Goal: Task Accomplishment & Management: Complete application form

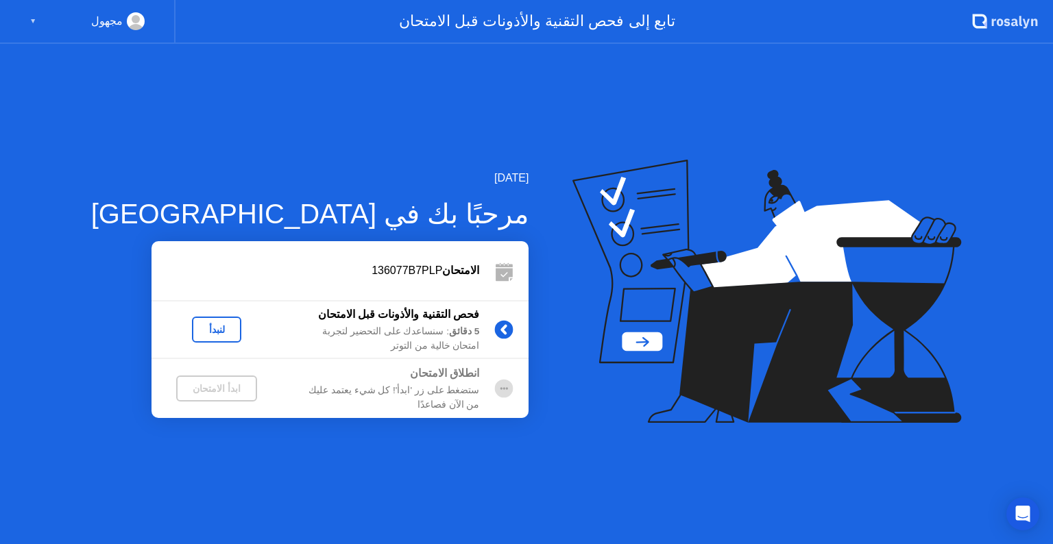
click at [197, 327] on div "لنبدأ" at bounding box center [216, 329] width 38 height 11
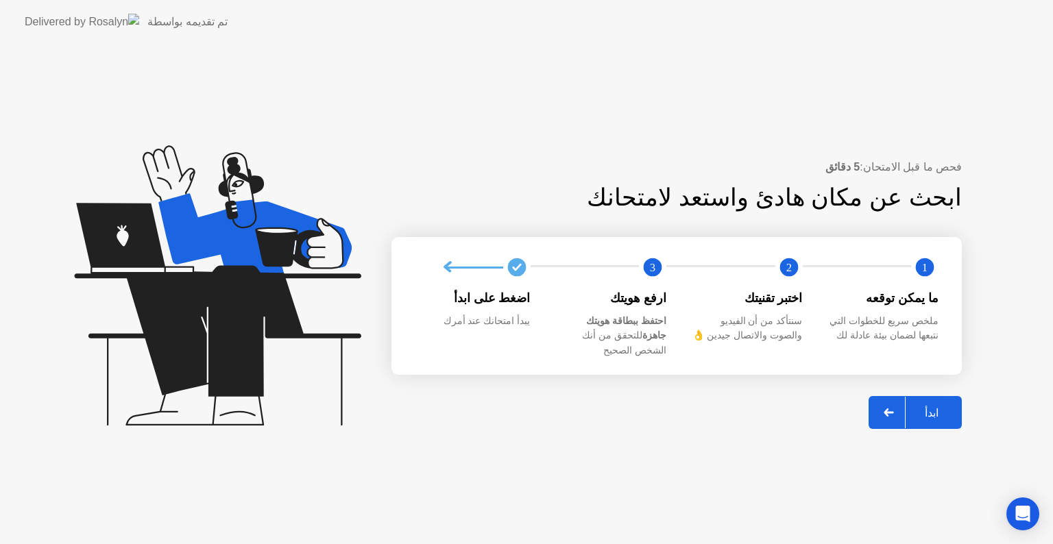
click at [935, 406] on div "ابدأ" at bounding box center [931, 412] width 52 height 13
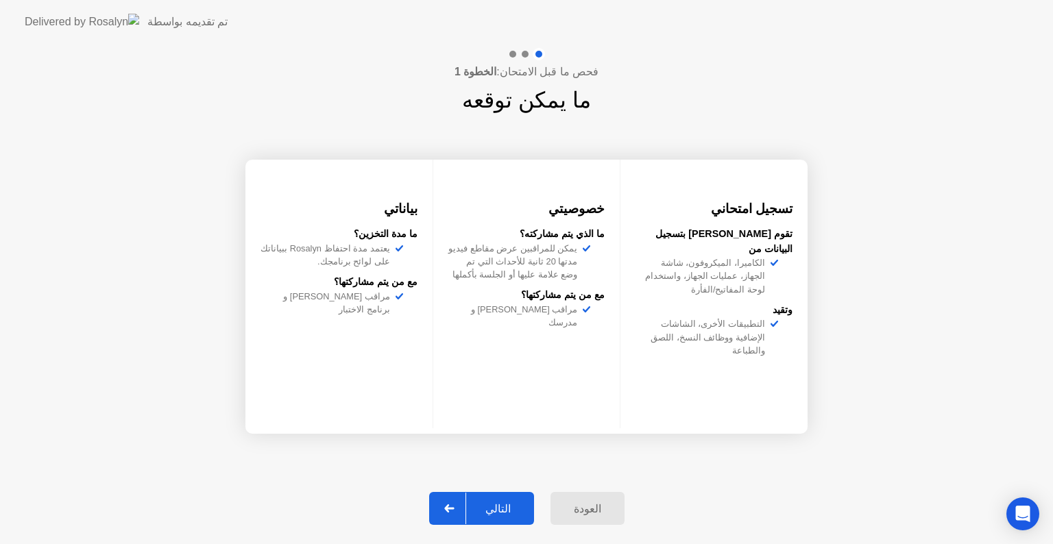
click at [493, 496] on button "التالي" at bounding box center [481, 508] width 105 height 33
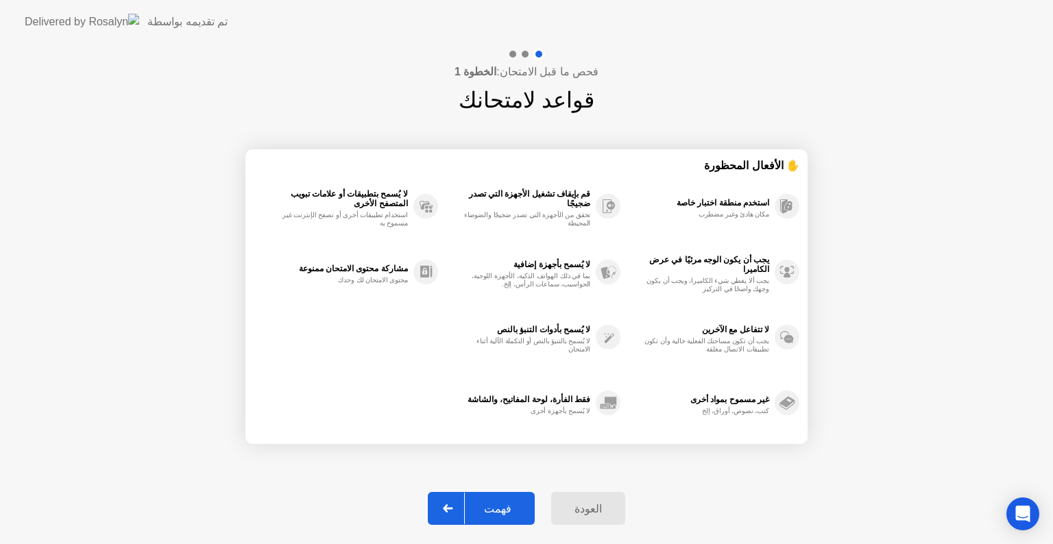
click at [493, 515] on div "فهمت" at bounding box center [498, 508] width 66 height 13
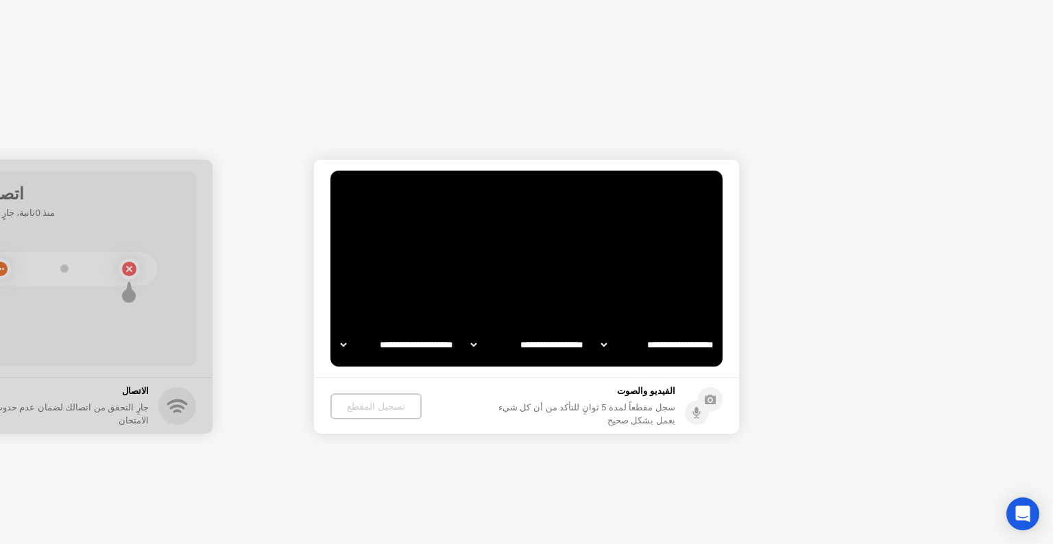
select select "**********"
select select "*******"
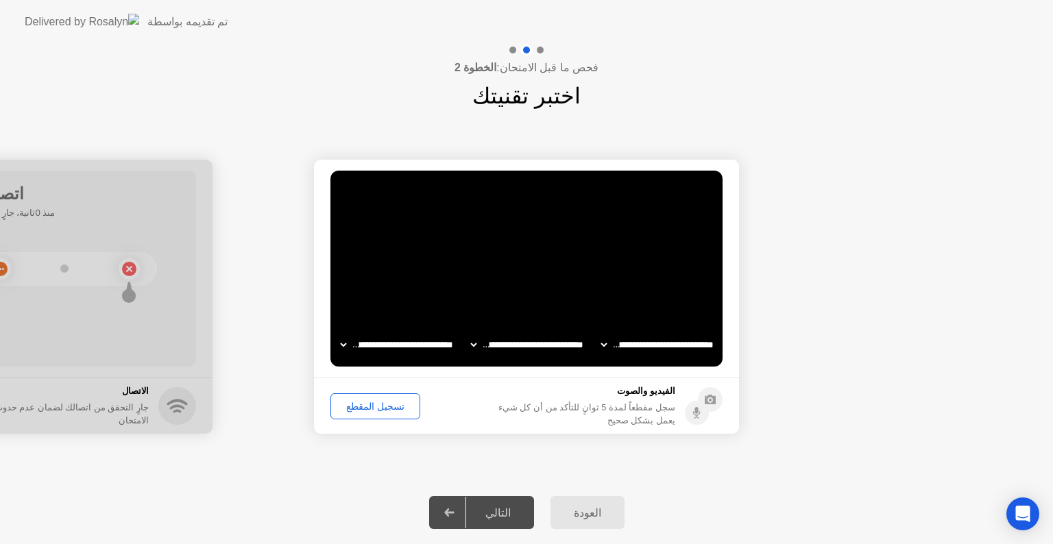
click at [381, 408] on div "تسجيل المقطع" at bounding box center [375, 406] width 80 height 11
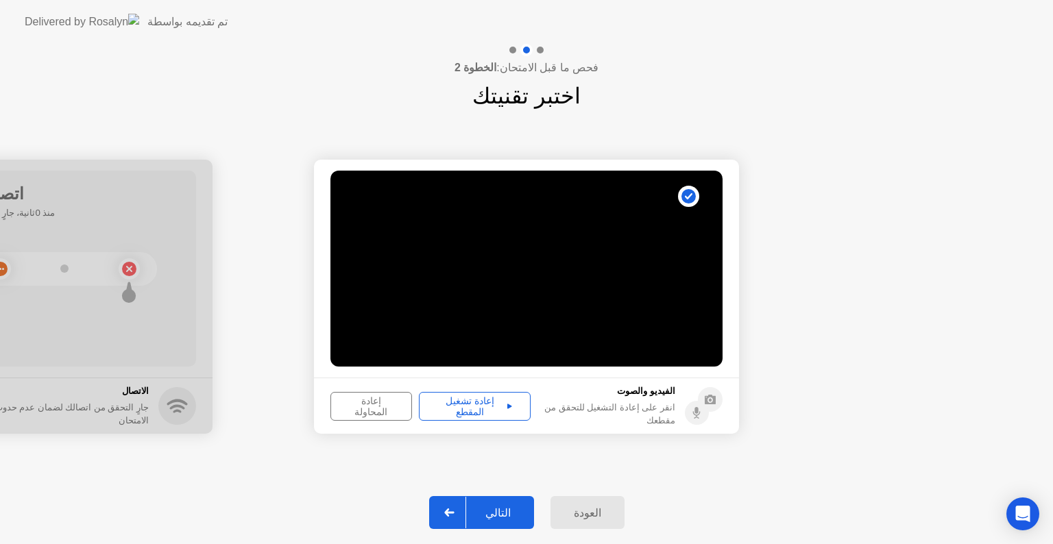
click at [452, 399] on div "إعادة تشغيل المقطع" at bounding box center [474, 406] width 102 height 22
click at [507, 513] on div "التالي" at bounding box center [498, 512] width 64 height 13
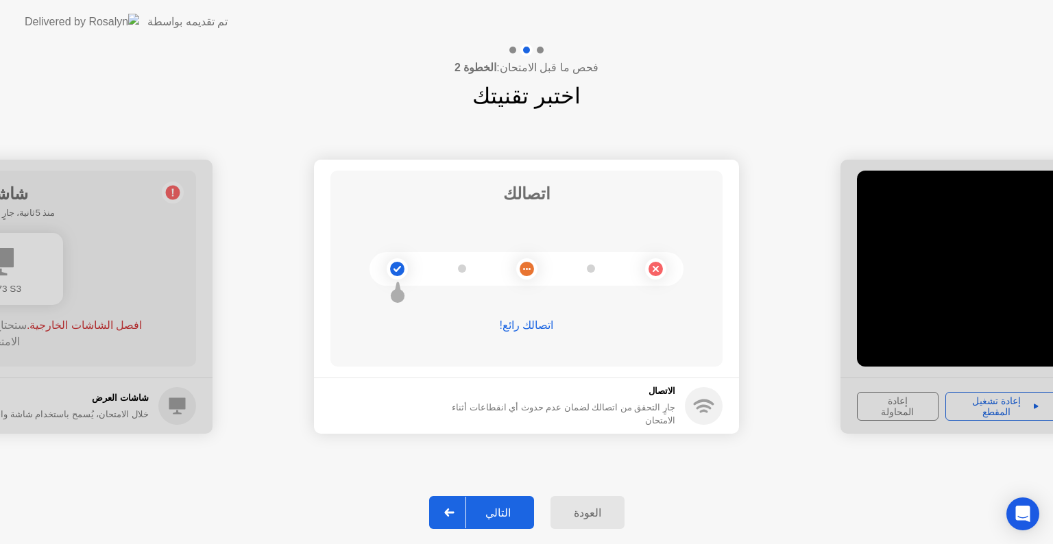
click at [498, 513] on div "التالي" at bounding box center [498, 512] width 64 height 13
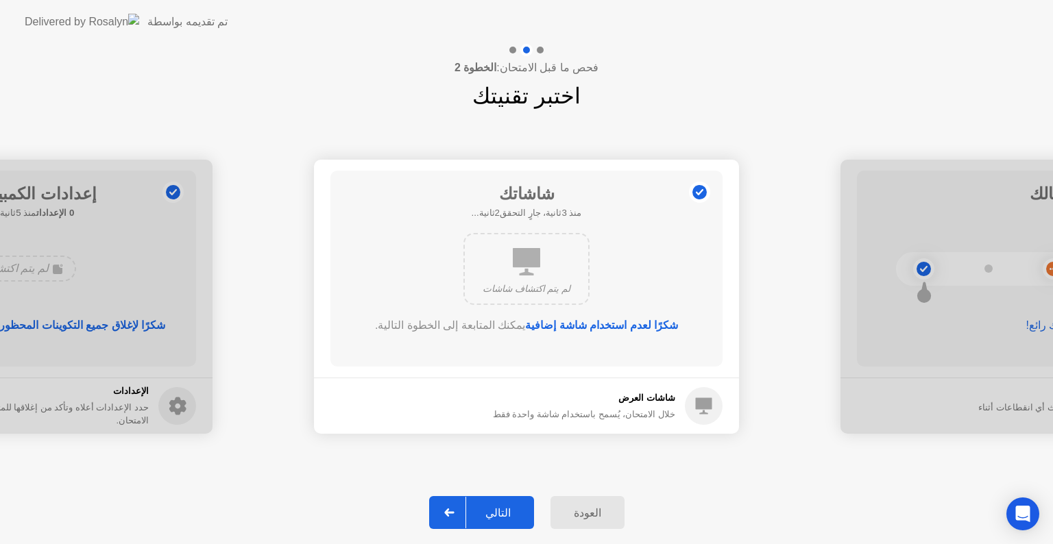
click at [513, 514] on div "التالي" at bounding box center [498, 512] width 64 height 13
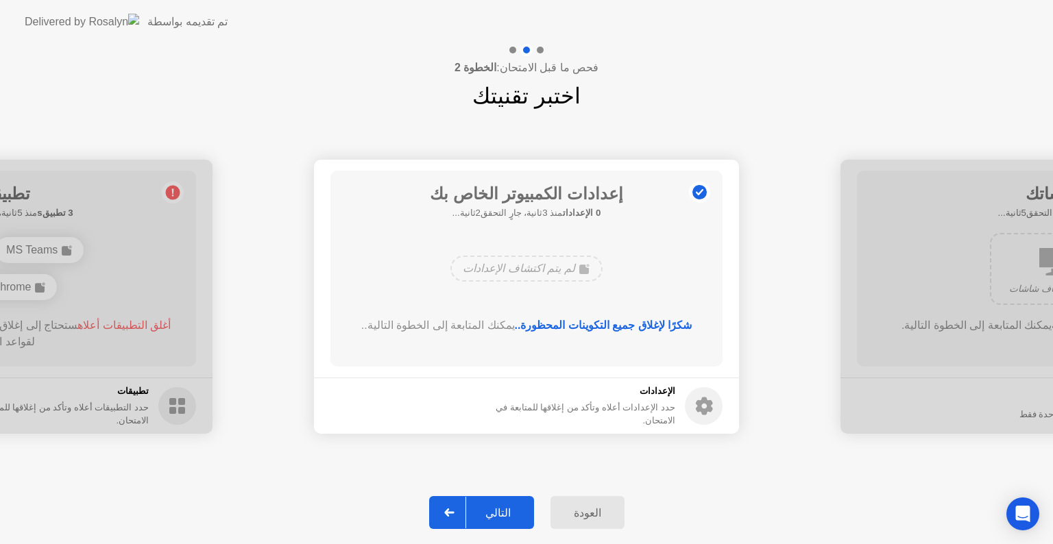
click at [513, 514] on div "التالي" at bounding box center [498, 512] width 64 height 13
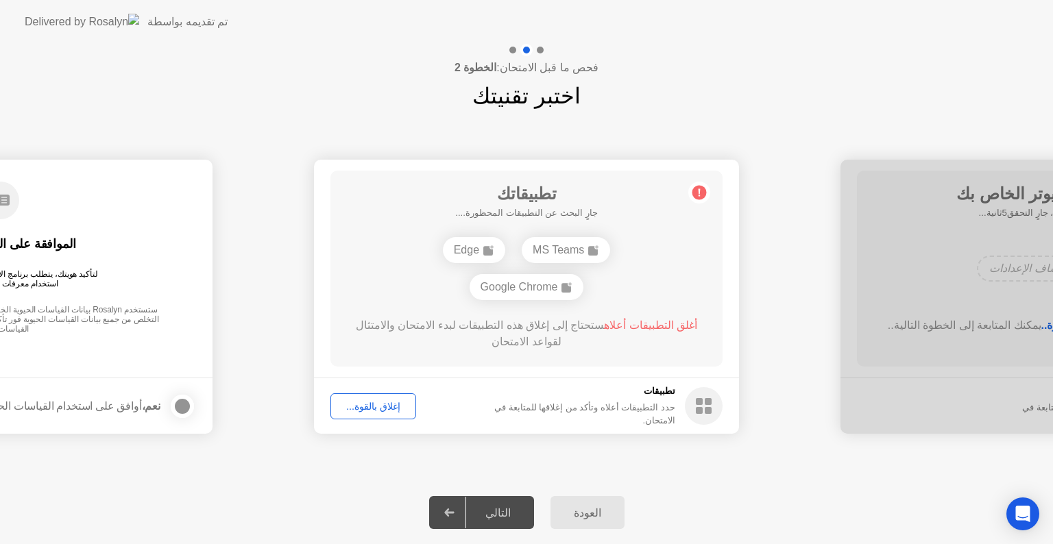
click at [538, 291] on div "Google Chrome" at bounding box center [526, 287] width 114 height 26
click at [702, 401] on rect at bounding box center [699, 401] width 7 height 7
click at [531, 284] on div "Google Chrome" at bounding box center [526, 287] width 114 height 26
click at [354, 248] on div "تطبيقاتك 2 تطبيقs منذ 3ثانية، جارٍ التحقق2ثانية... MS Teams Edge أغلق التطبيقات…" at bounding box center [526, 269] width 392 height 196
click at [580, 269] on div "MS Teams" at bounding box center [565, 269] width 88 height 26
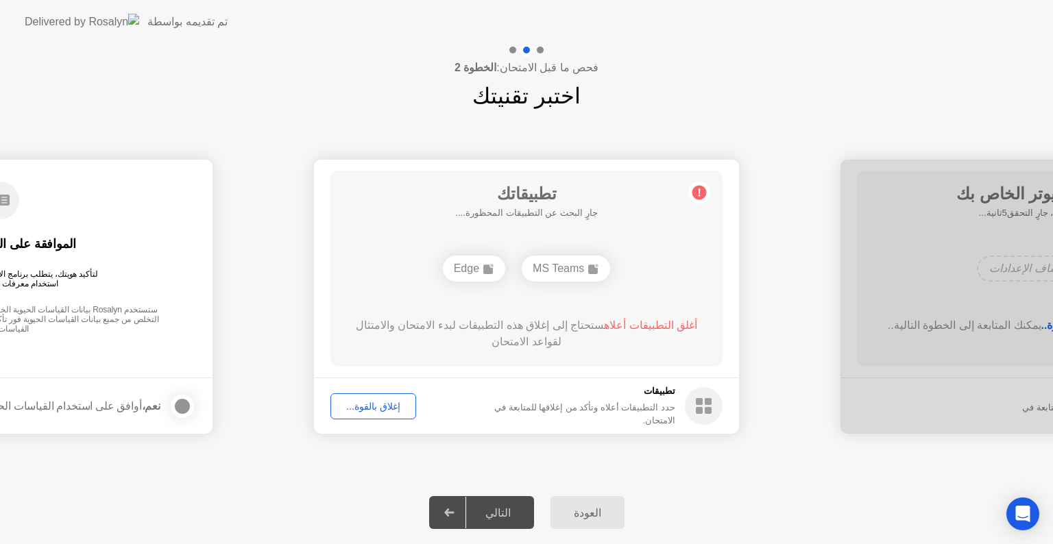
click at [373, 409] on div "إغلاق بالقوة..." at bounding box center [373, 406] width 76 height 11
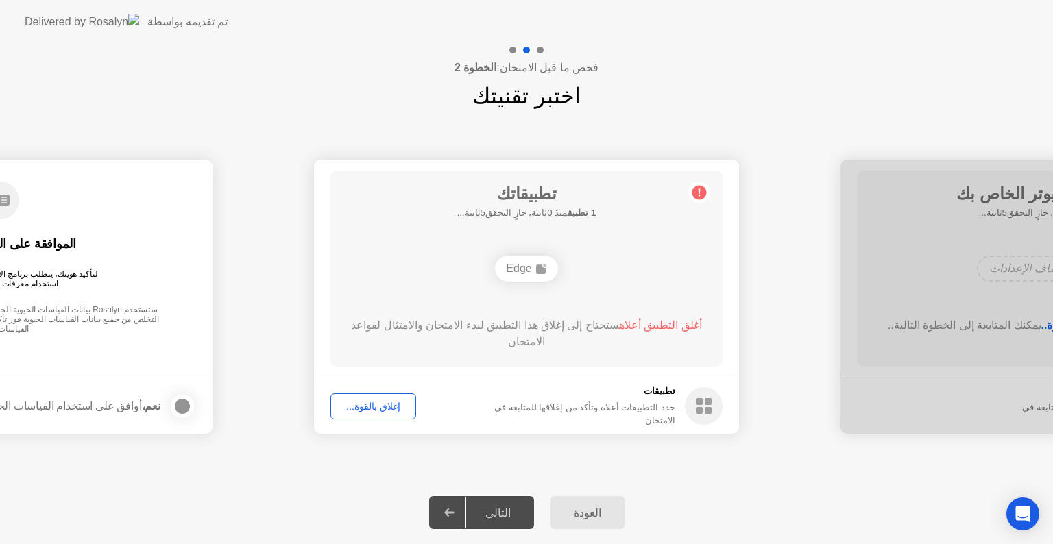
click at [377, 404] on div "إغلاق بالقوة..." at bounding box center [373, 406] width 76 height 11
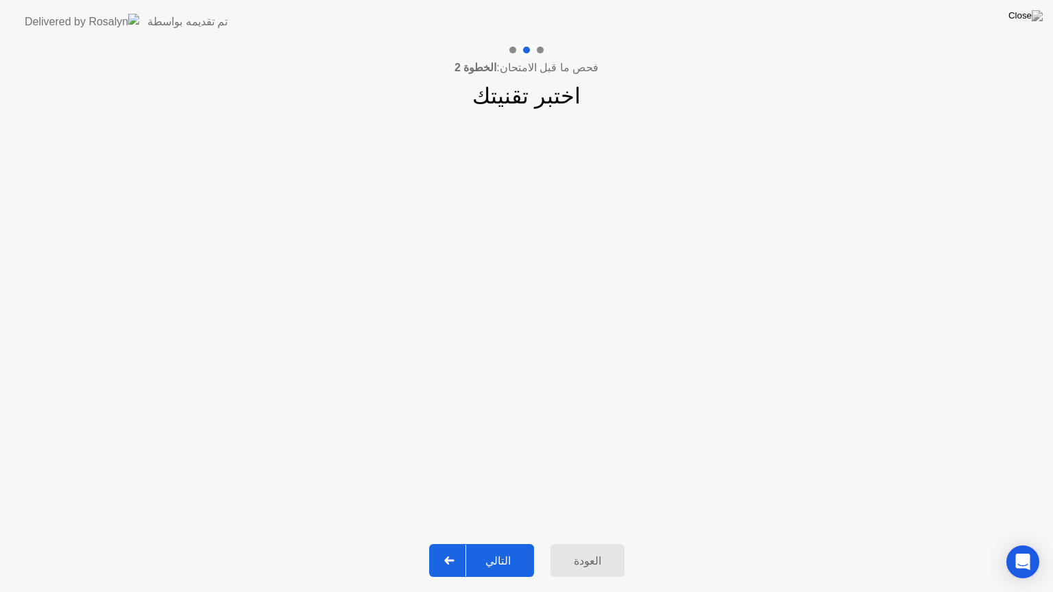
click at [508, 543] on div "التالي" at bounding box center [498, 560] width 64 height 13
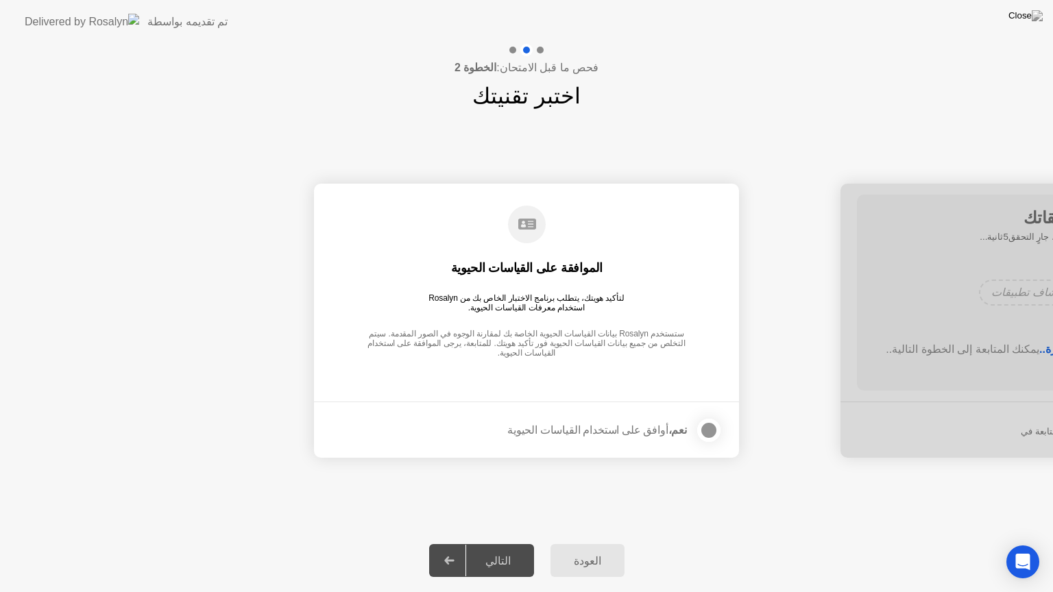
click at [508, 543] on div "التالي" at bounding box center [498, 560] width 64 height 13
click at [669, 427] on div "نعم، أوافق على استخدام القياسات الحيوية" at bounding box center [597, 429] width 180 height 13
click at [713, 430] on div at bounding box center [708, 430] width 16 height 16
click at [485, 543] on button "التالي" at bounding box center [481, 560] width 105 height 33
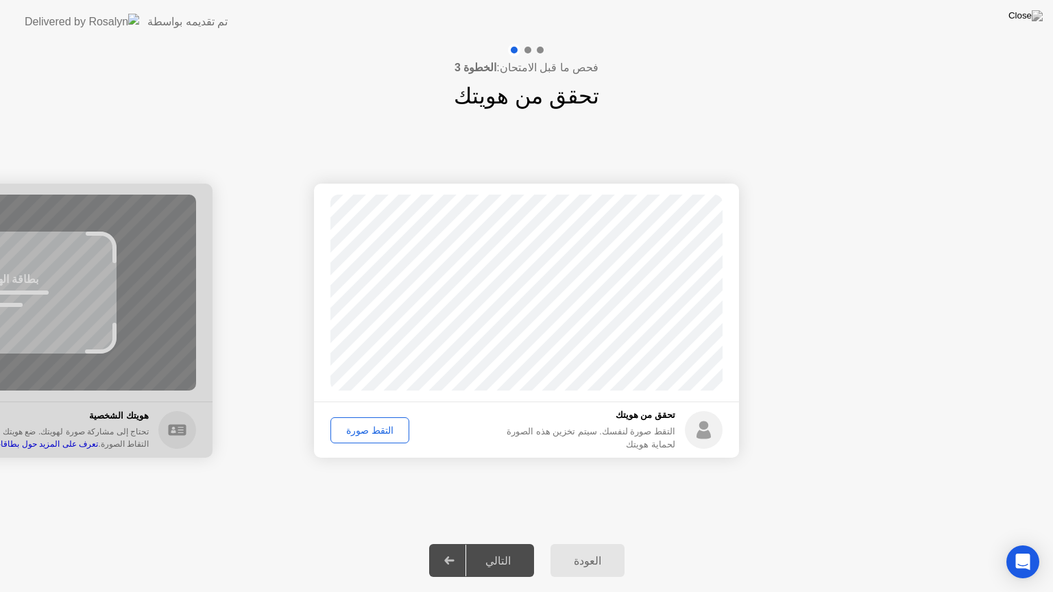
click at [497, 543] on div "التالي" at bounding box center [498, 560] width 64 height 13
click at [369, 425] on div "التقط صورة" at bounding box center [369, 430] width 69 height 11
click at [503, 543] on div "التالي" at bounding box center [498, 560] width 64 height 13
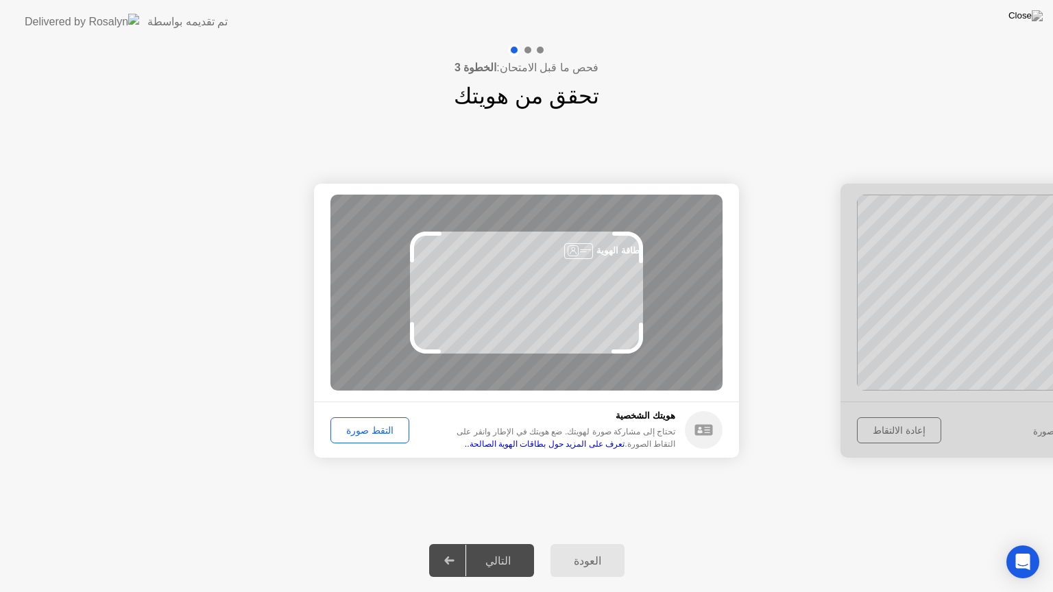
click at [351, 417] on button "التقط صورة" at bounding box center [369, 430] width 79 height 26
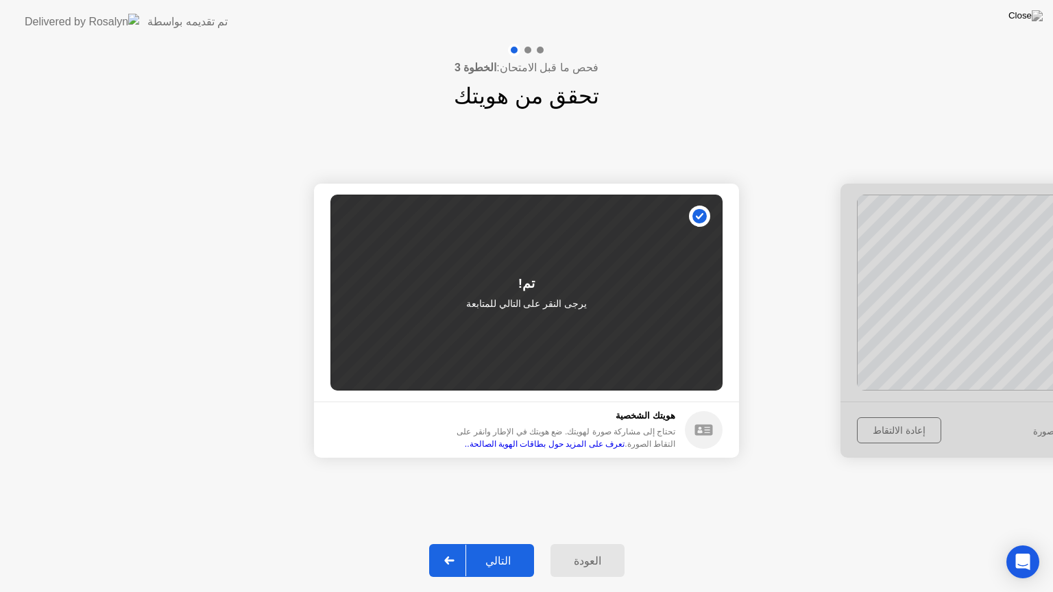
click at [519, 543] on div "التالي" at bounding box center [498, 560] width 64 height 13
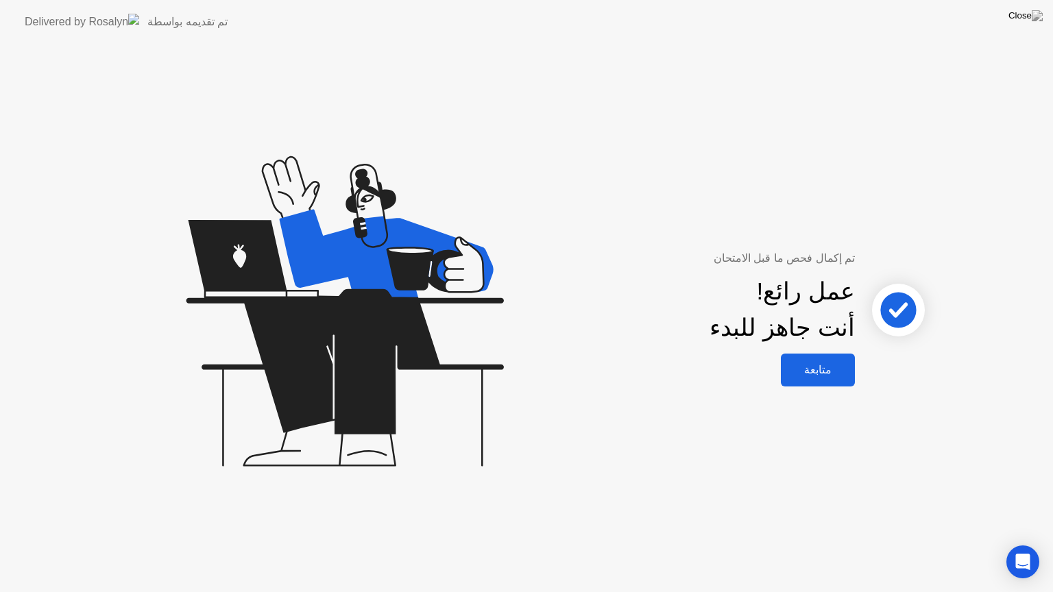
click at [807, 369] on div "متابعة" at bounding box center [818, 369] width 66 height 13
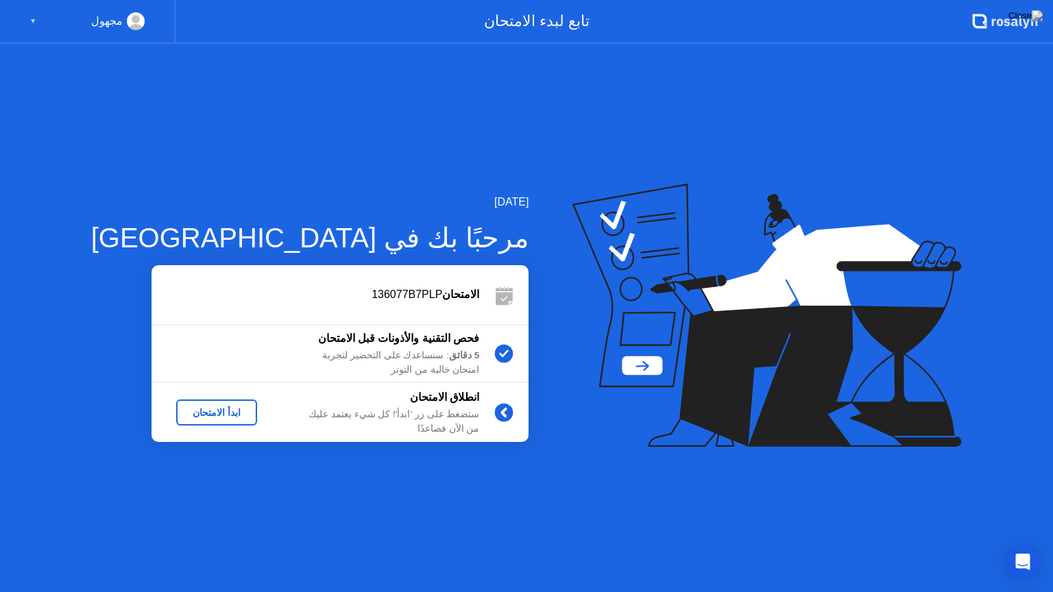
click at [186, 404] on button "ابدأ الامتحان" at bounding box center [216, 412] width 81 height 26
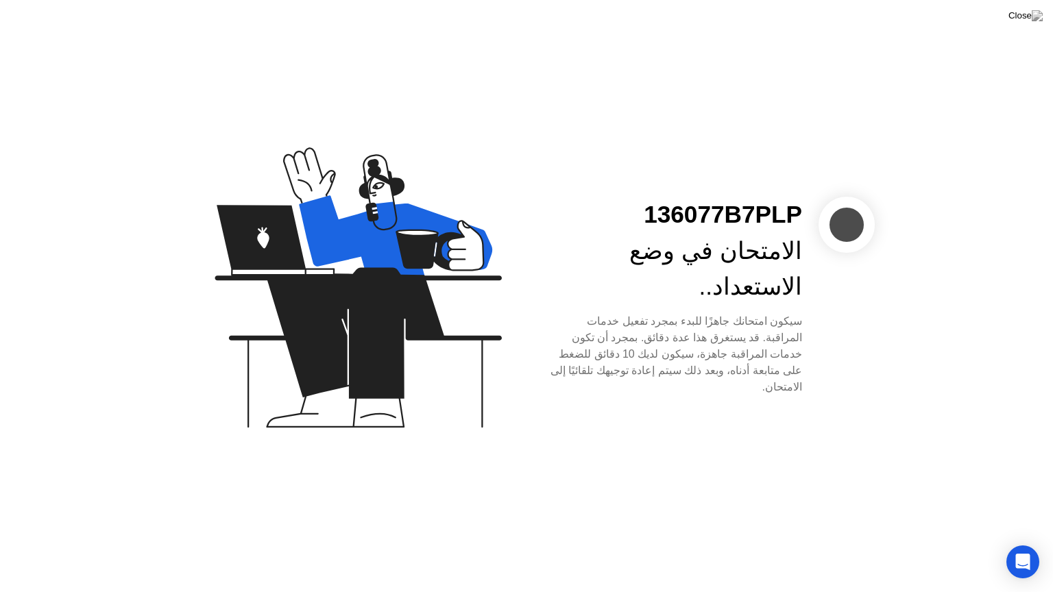
click at [854, 249] on div at bounding box center [846, 225] width 56 height 56
click at [630, 351] on div "سيكون امتحانك جاهزًا للبدء بمجرد تفعيل خدمات المراقبة. قد يستغرق هذا عدة دقائق.…" at bounding box center [675, 354] width 254 height 82
click at [1025, 543] on icon "Open Intercom Messenger" at bounding box center [1022, 562] width 18 height 18
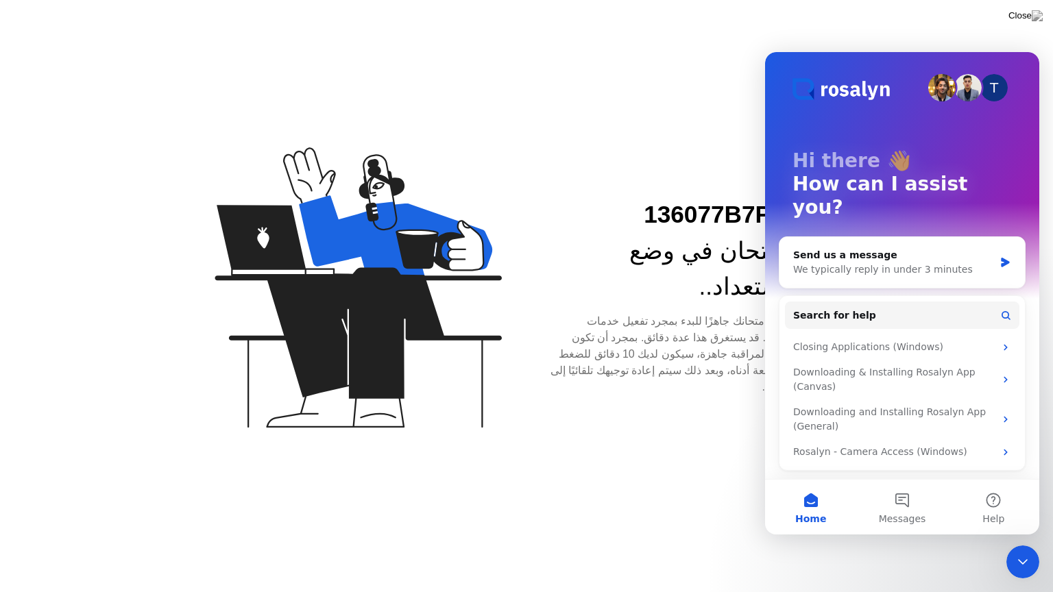
click at [614, 496] on div "136077B7PLP الامتحان في وضع الاستعداد.. سيكون امتحانك جاهزًا للبدء بمجرد تفعيل …" at bounding box center [526, 296] width 1053 height 592
click at [644, 479] on div "136077B7PLP الامتحان في وضع الاستعداد.. سيكون امتحانك جاهزًا للبدء بمجرد تفعيل …" at bounding box center [526, 296] width 1053 height 592
click at [1027, 543] on icon "Close Intercom Messenger" at bounding box center [1022, 562] width 16 height 16
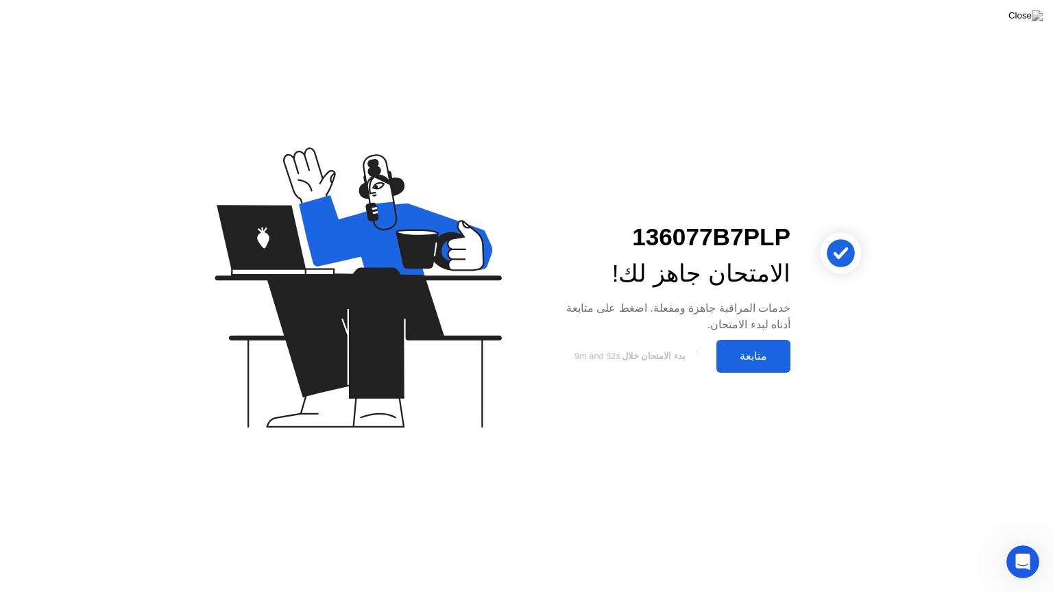
click at [741, 357] on div "متابعة" at bounding box center [753, 355] width 66 height 13
